Goal: Task Accomplishment & Management: Manage account settings

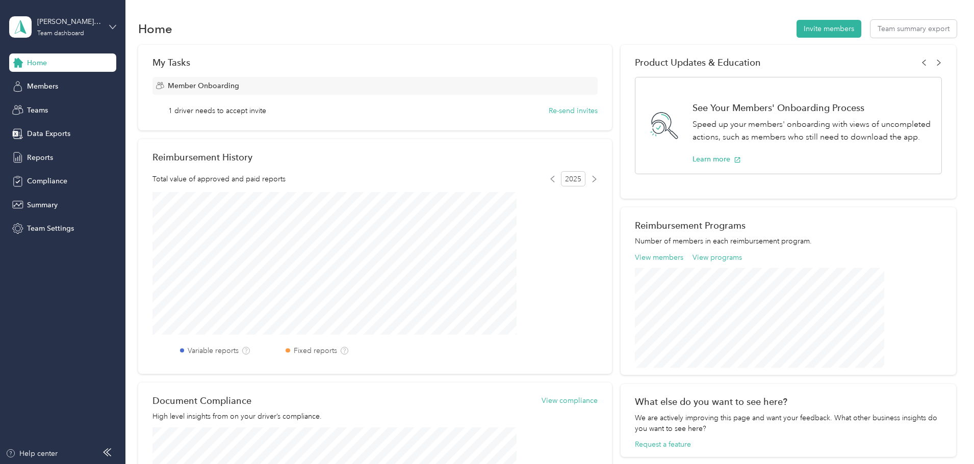
click at [114, 27] on icon at bounding box center [113, 27] width 6 height 4
click at [57, 105] on div "Personal dashboard" at bounding box center [50, 106] width 64 height 11
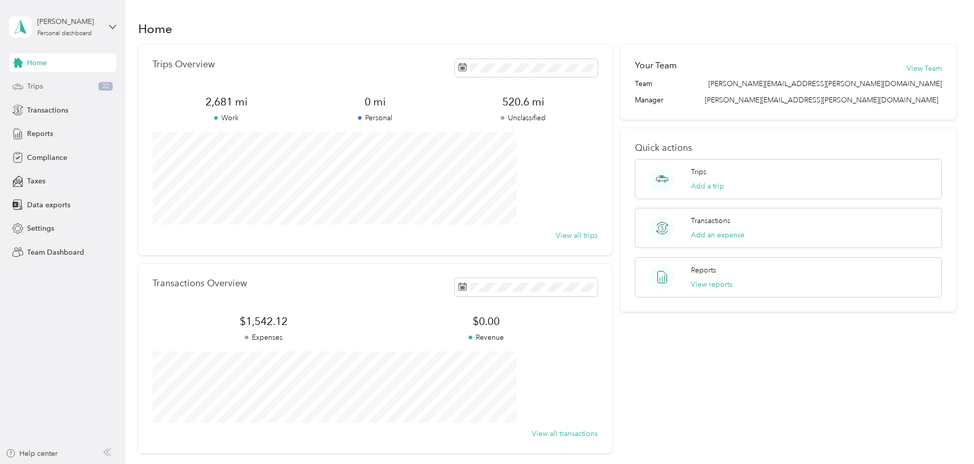
click at [50, 89] on div "Trips 32" at bounding box center [62, 86] width 107 height 18
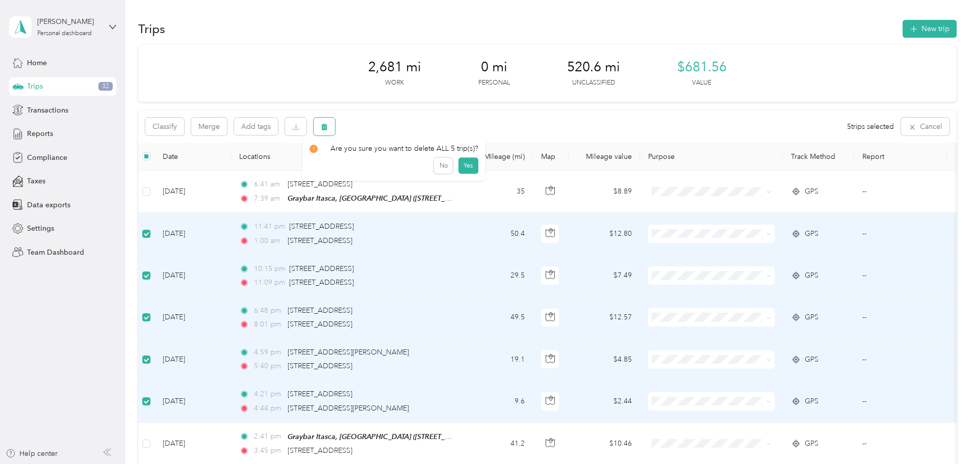
click at [327, 128] on icon "button" at bounding box center [324, 127] width 6 height 7
click at [471, 169] on button "Yes" at bounding box center [468, 169] width 20 height 16
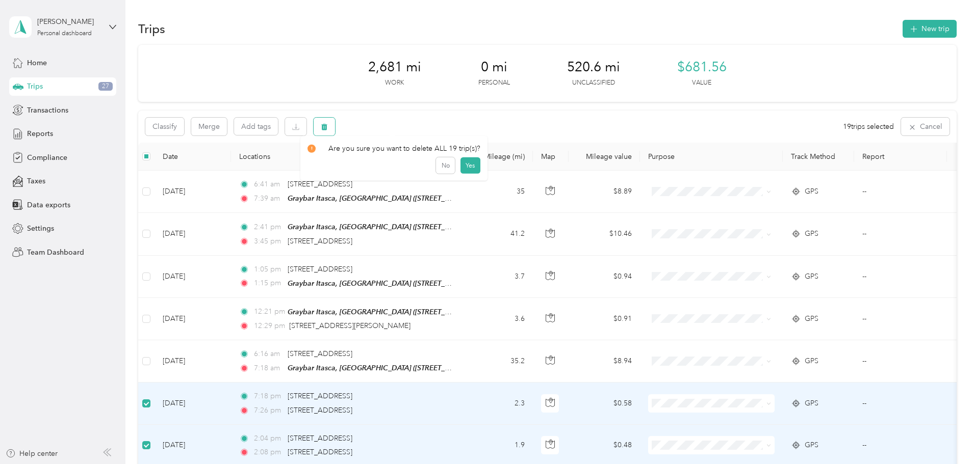
click at [328, 129] on icon "button" at bounding box center [324, 126] width 7 height 7
click at [475, 170] on button "Yes" at bounding box center [470, 169] width 20 height 16
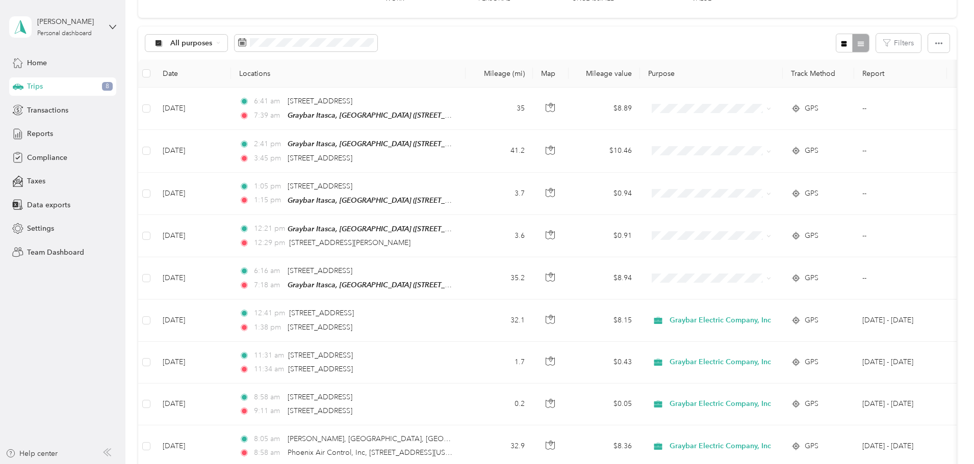
scroll to position [102, 0]
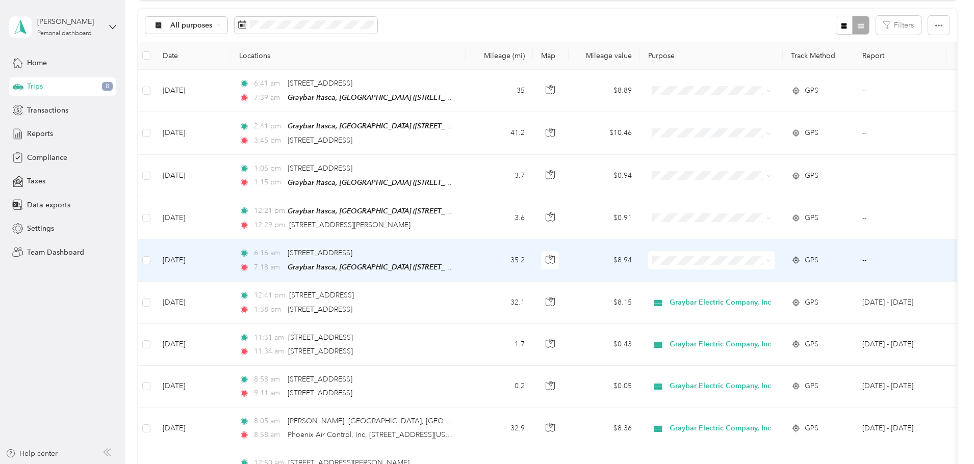
click at [770, 277] on span "Graybar Electric Company, Inc" at bounding box center [791, 277] width 101 height 11
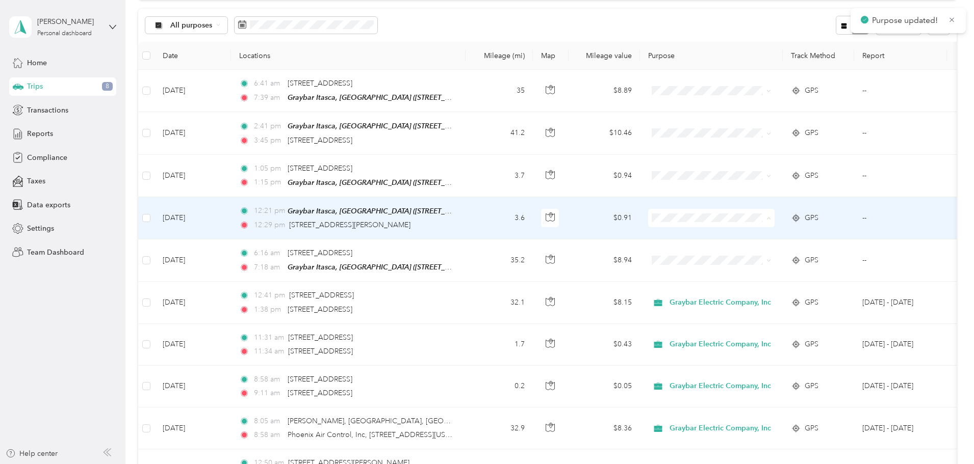
click at [753, 237] on li "Graybar Electric Company, Inc" at bounding box center [783, 235] width 134 height 18
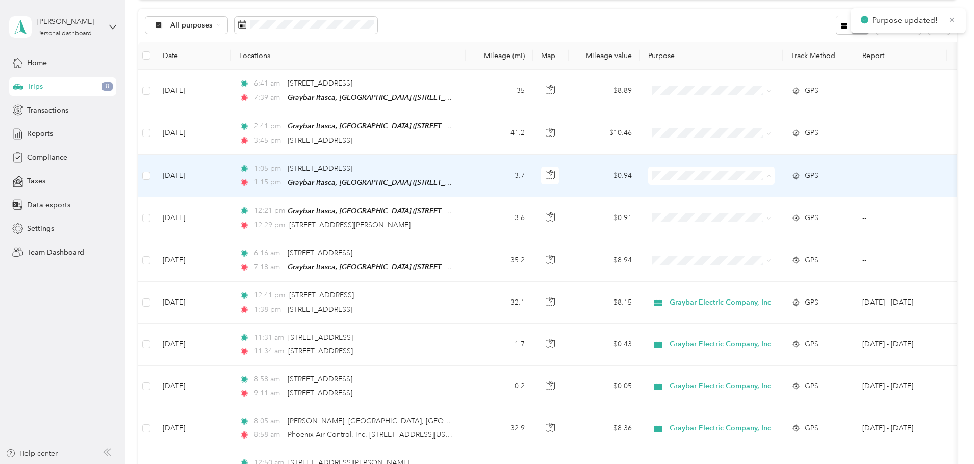
click at [742, 196] on li "Graybar Electric Company, Inc" at bounding box center [783, 194] width 134 height 18
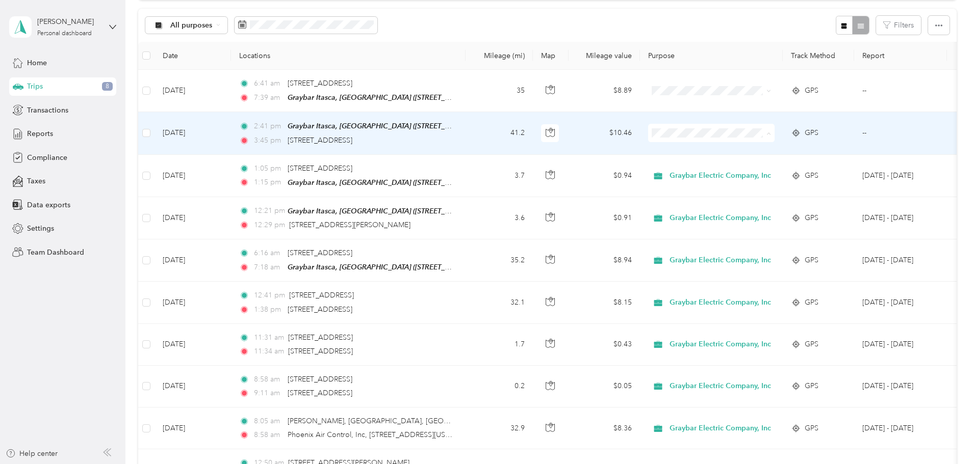
click at [756, 149] on span "Graybar Electric Company, Inc" at bounding box center [791, 151] width 101 height 11
click at [758, 122] on td at bounding box center [711, 133] width 143 height 42
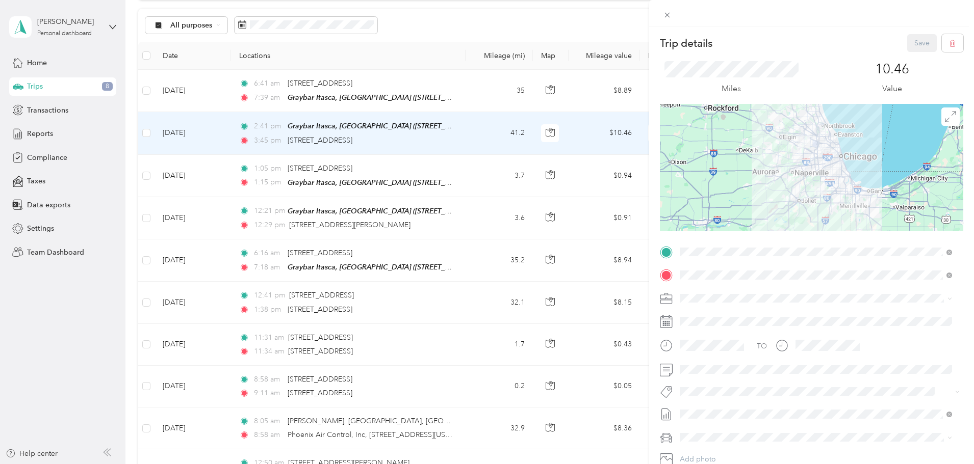
click at [661, 18] on span at bounding box center [667, 15] width 14 height 14
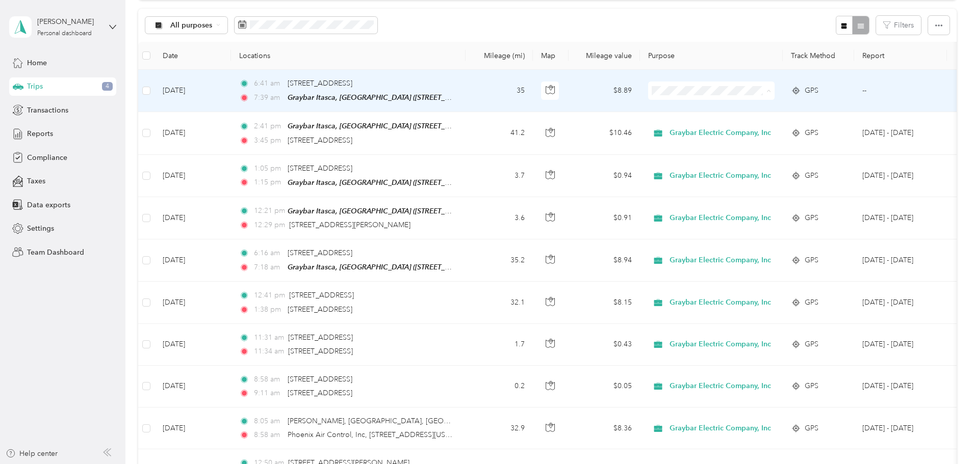
click at [752, 110] on span "Graybar Electric Company, Inc" at bounding box center [791, 110] width 101 height 11
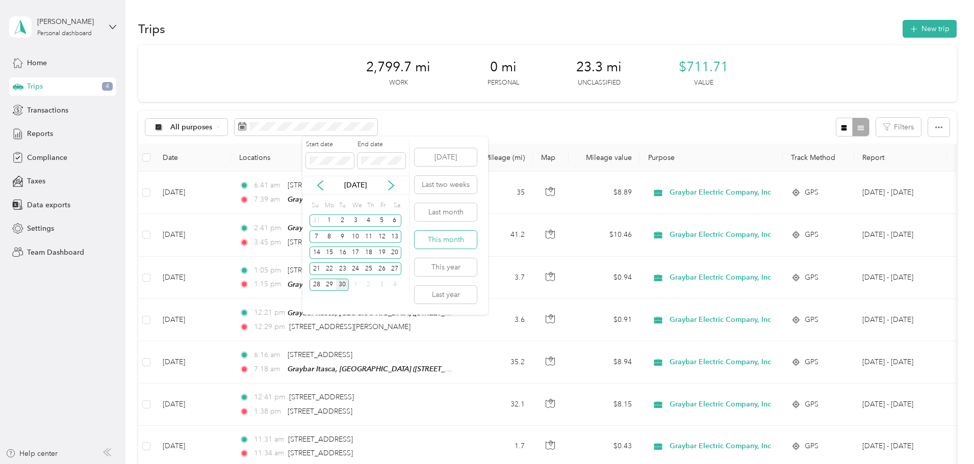
click at [442, 246] on button "This month" at bounding box center [446, 240] width 62 height 18
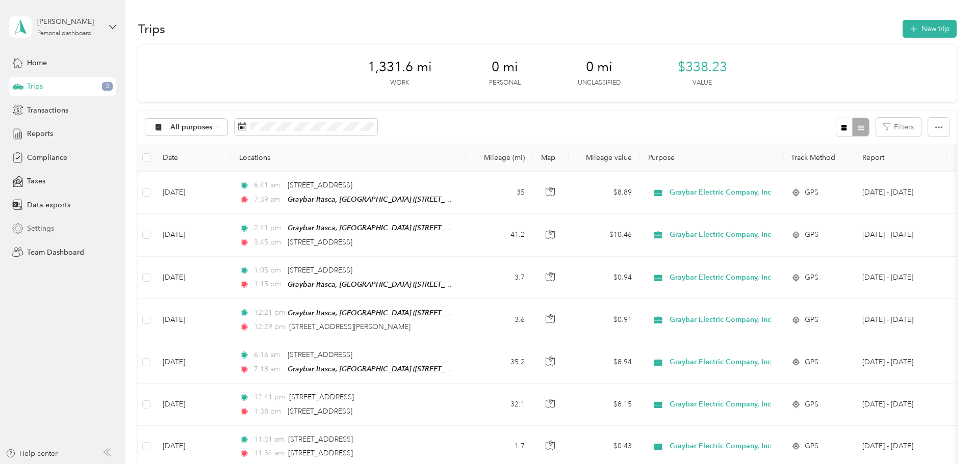
click at [27, 225] on div "Settings" at bounding box center [62, 229] width 107 height 18
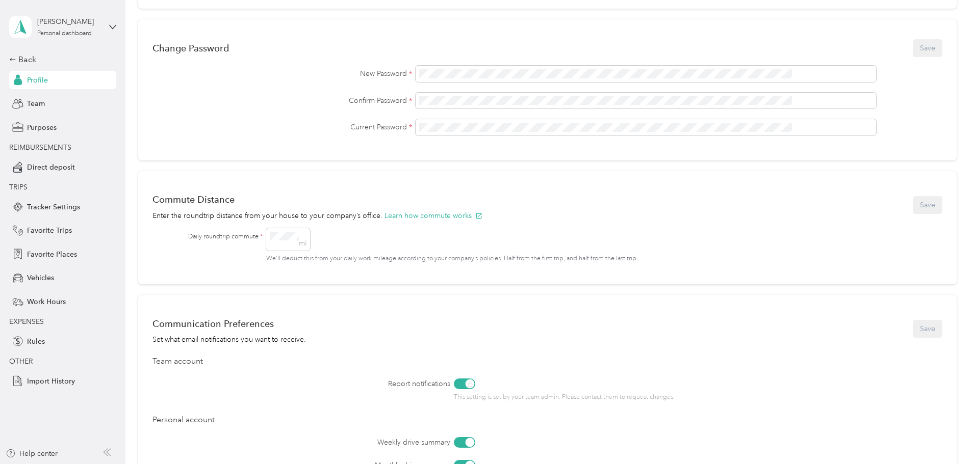
scroll to position [306, 0]
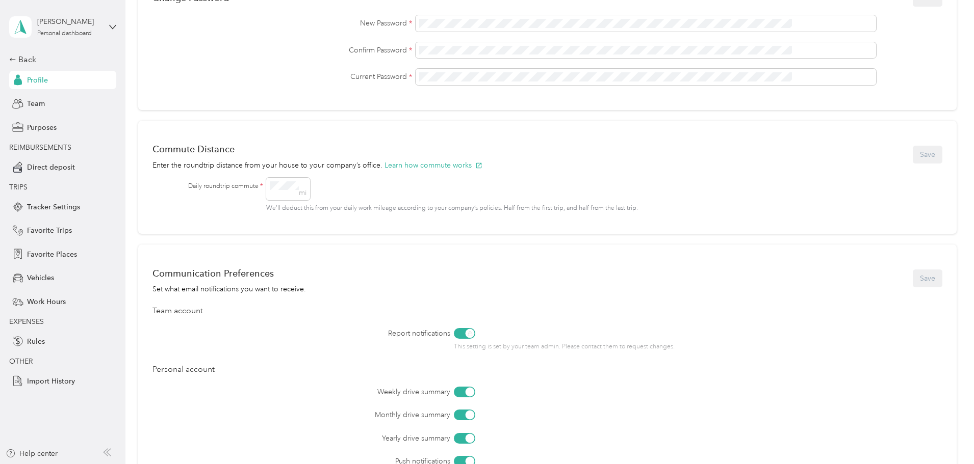
click at [906, 217] on div "Personal Info Save First name Last name Email Mobile Use Kilometers Change Pass…" at bounding box center [547, 142] width 818 height 768
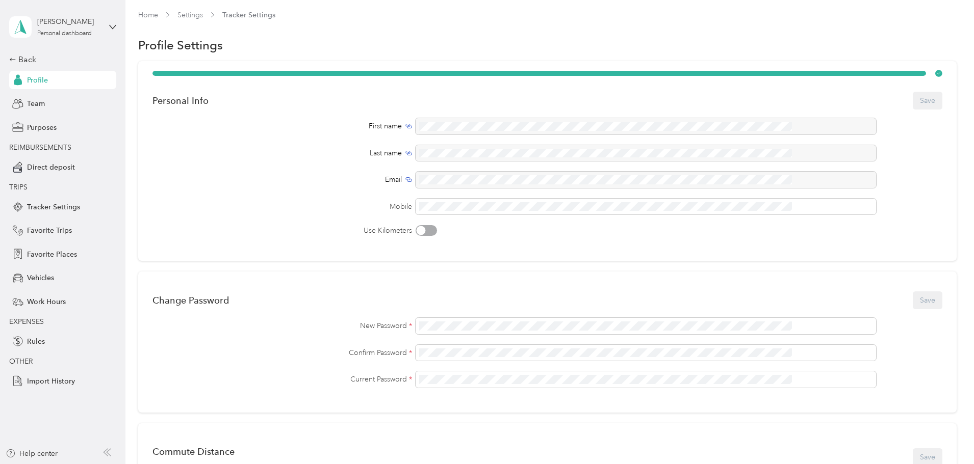
scroll to position [0, 0]
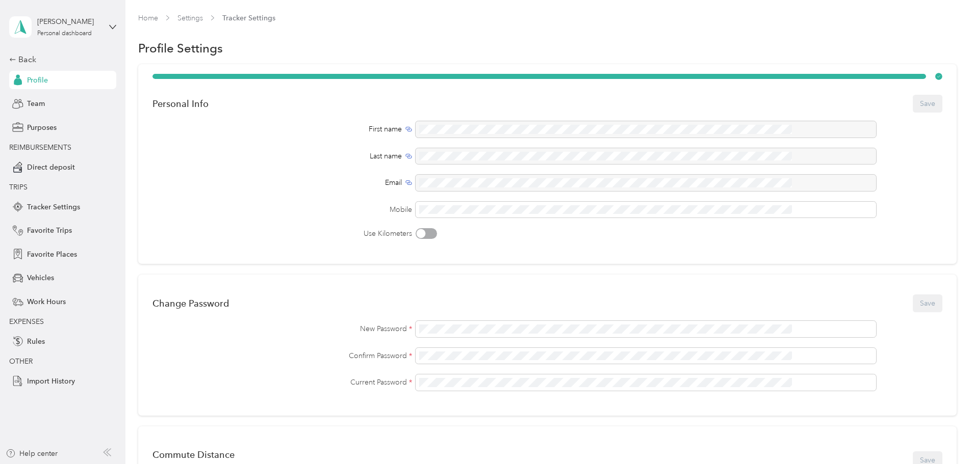
click at [371, 39] on div "Profile Settings" at bounding box center [547, 48] width 818 height 21
click at [35, 102] on span "Team" at bounding box center [36, 103] width 18 height 11
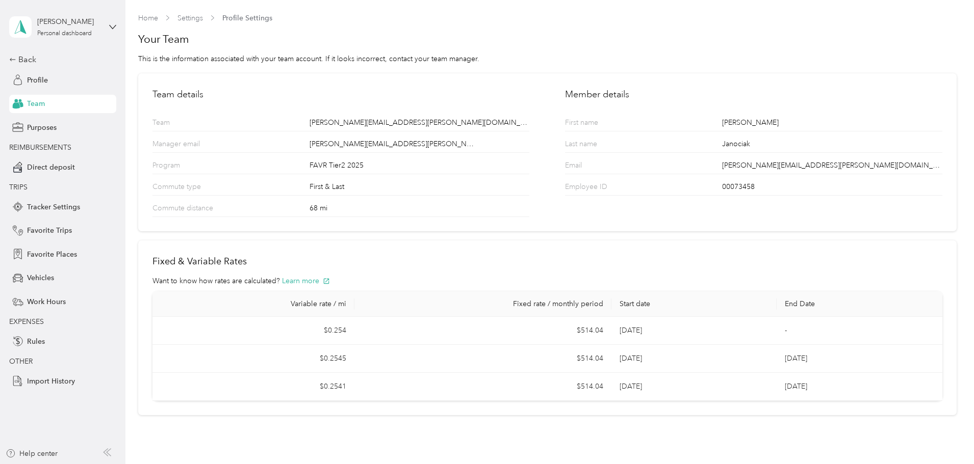
click at [438, 237] on section "Home Settings Profile Settings Your Team This is the information associated wit…" at bounding box center [547, 214] width 818 height 403
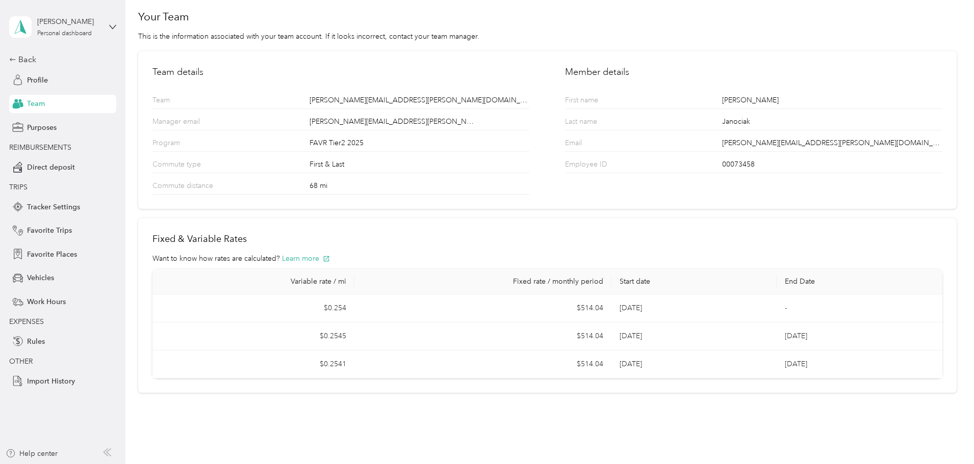
click at [312, 216] on section "Home Settings Profile Settings Your Team This is the information associated wit…" at bounding box center [547, 191] width 818 height 403
click at [34, 343] on span "Rules" at bounding box center [36, 341] width 18 height 11
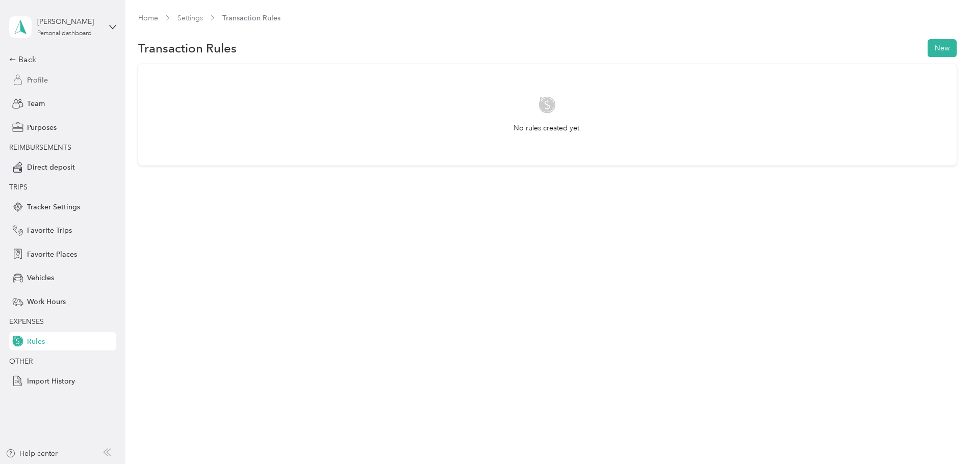
click at [36, 81] on span "Profile" at bounding box center [37, 80] width 21 height 11
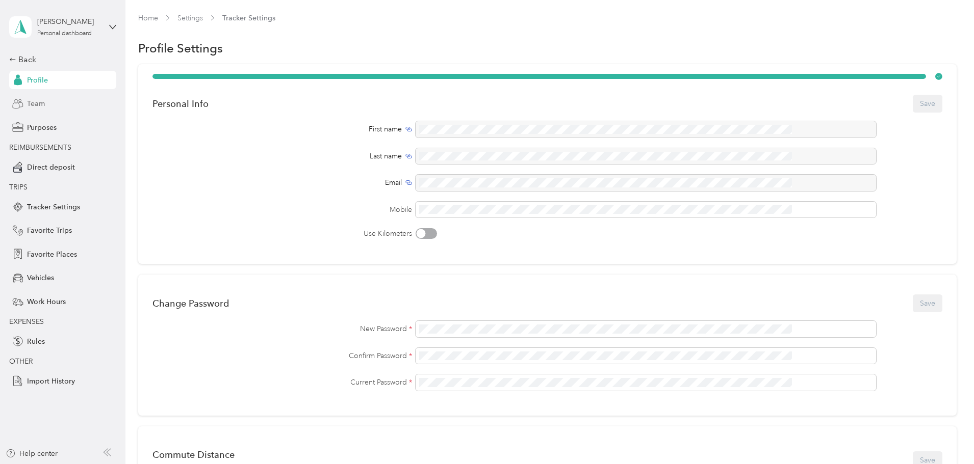
click at [38, 107] on span "Team" at bounding box center [36, 103] width 18 height 11
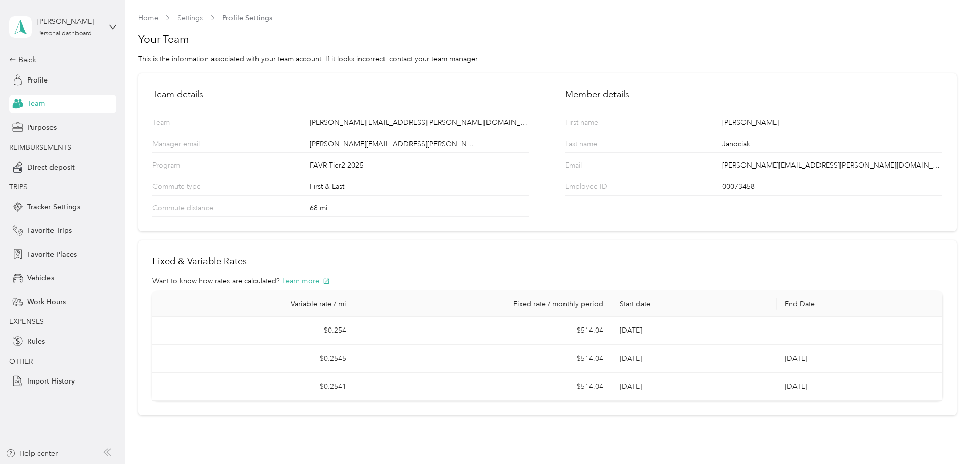
drag, startPoint x: 132, startPoint y: 95, endPoint x: 129, endPoint y: 44, distance: 51.1
click at [132, 91] on div "Home Settings Profile Settings Your Team This is the information associated wit…" at bounding box center [546, 218] width 843 height 437
click at [196, 17] on link "Settings" at bounding box center [189, 18] width 25 height 9
